Goal: Information Seeking & Learning: Find specific page/section

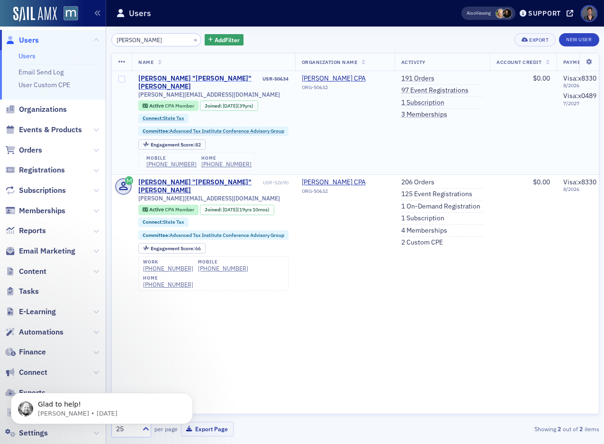
type input "[PERSON_NAME]"
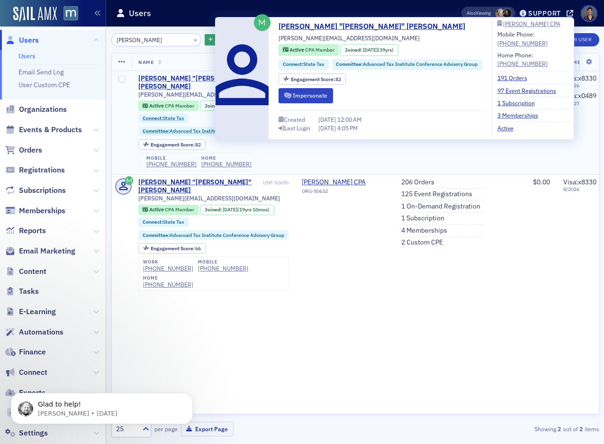
click at [165, 77] on div "[PERSON_NAME] "[PERSON_NAME]" [PERSON_NAME]" at bounding box center [199, 82] width 122 height 17
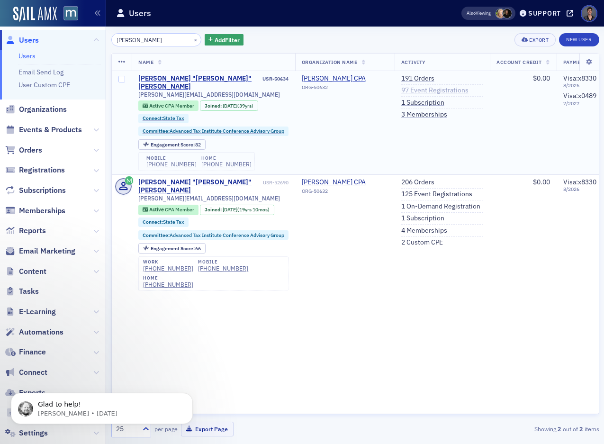
click at [446, 89] on link "97 Event Registrations" at bounding box center [434, 90] width 67 height 9
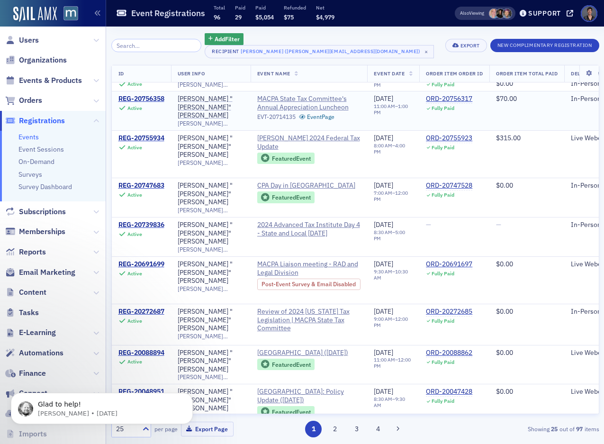
scroll to position [379, 0]
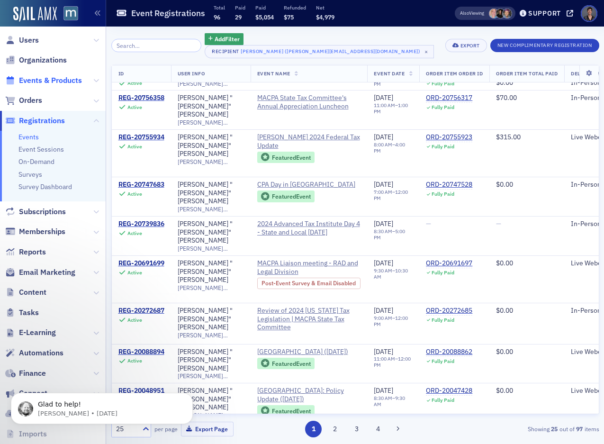
click at [63, 83] on span "Events & Products" at bounding box center [50, 80] width 63 height 10
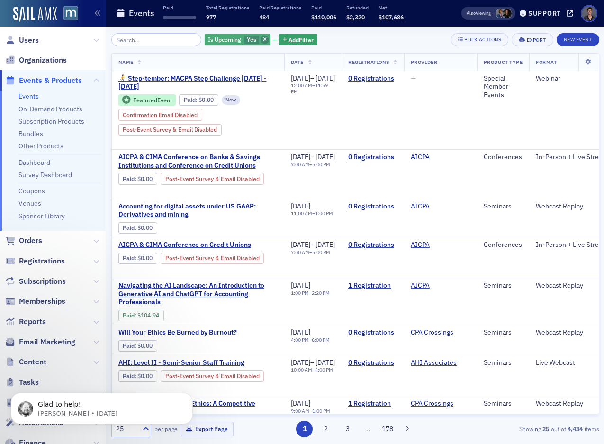
click at [261, 38] on span "button" at bounding box center [265, 40] width 9 height 9
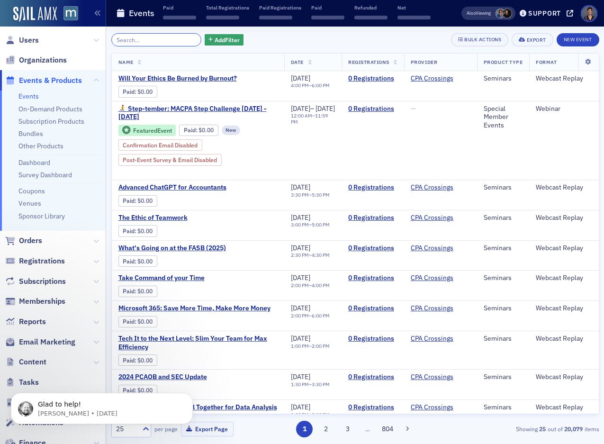
click at [170, 38] on input "search" at bounding box center [156, 39] width 90 height 13
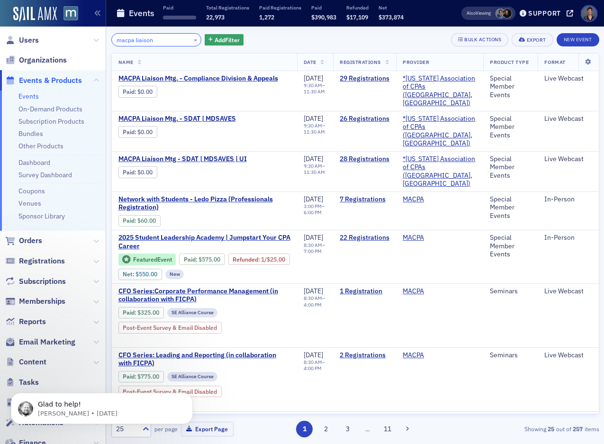
type input "macpa liaison"
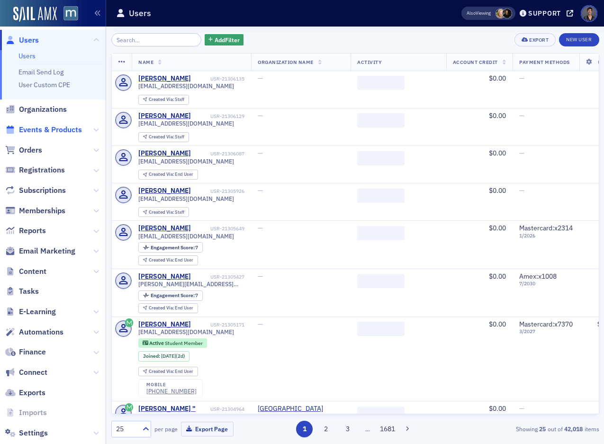
click at [43, 129] on span "Events & Products" at bounding box center [50, 130] width 63 height 10
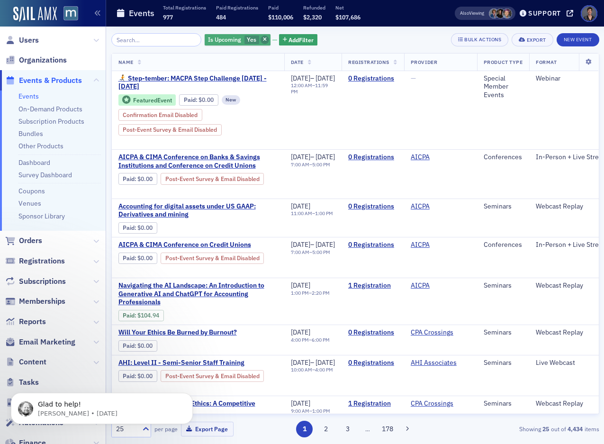
click at [263, 37] on icon "button" at bounding box center [265, 39] width 4 height 5
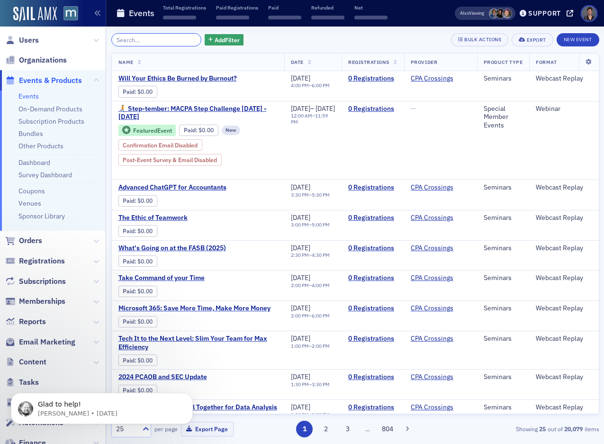
click at [144, 40] on input "search" at bounding box center [156, 39] width 90 height 13
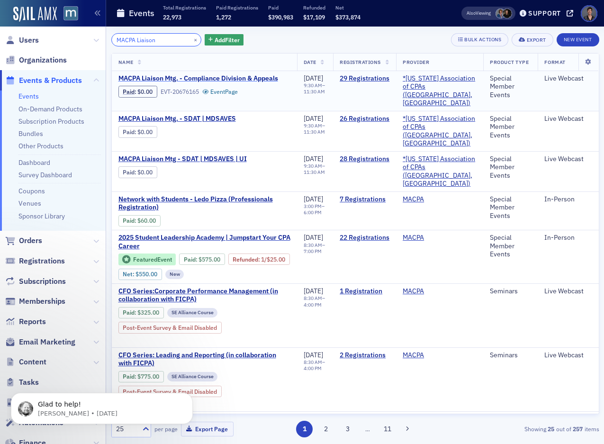
type input "MACPA Liaison"
click at [178, 79] on span "MACPA Liaison Mtg. - Compliance Division & Appeals" at bounding box center [198, 78] width 160 height 9
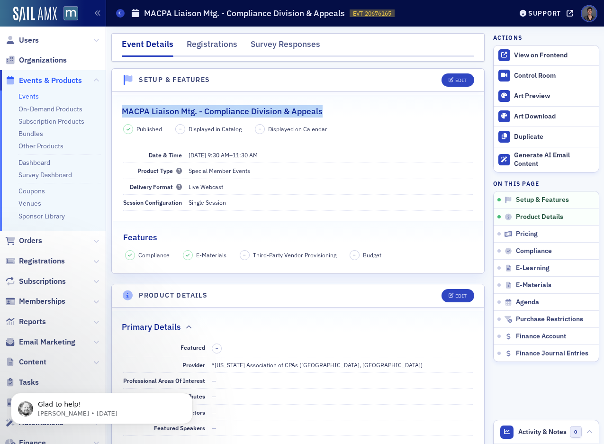
drag, startPoint x: 329, startPoint y: 111, endPoint x: 122, endPoint y: 114, distance: 207.0
click at [122, 114] on div "MACPA Liaison Mtg. - Compliance Division & Appeals" at bounding box center [298, 106] width 353 height 22
copy h2 "MACPA Liaison Mtg. - Compliance Division & Appeals"
